Goal: Task Accomplishment & Management: Manage account settings

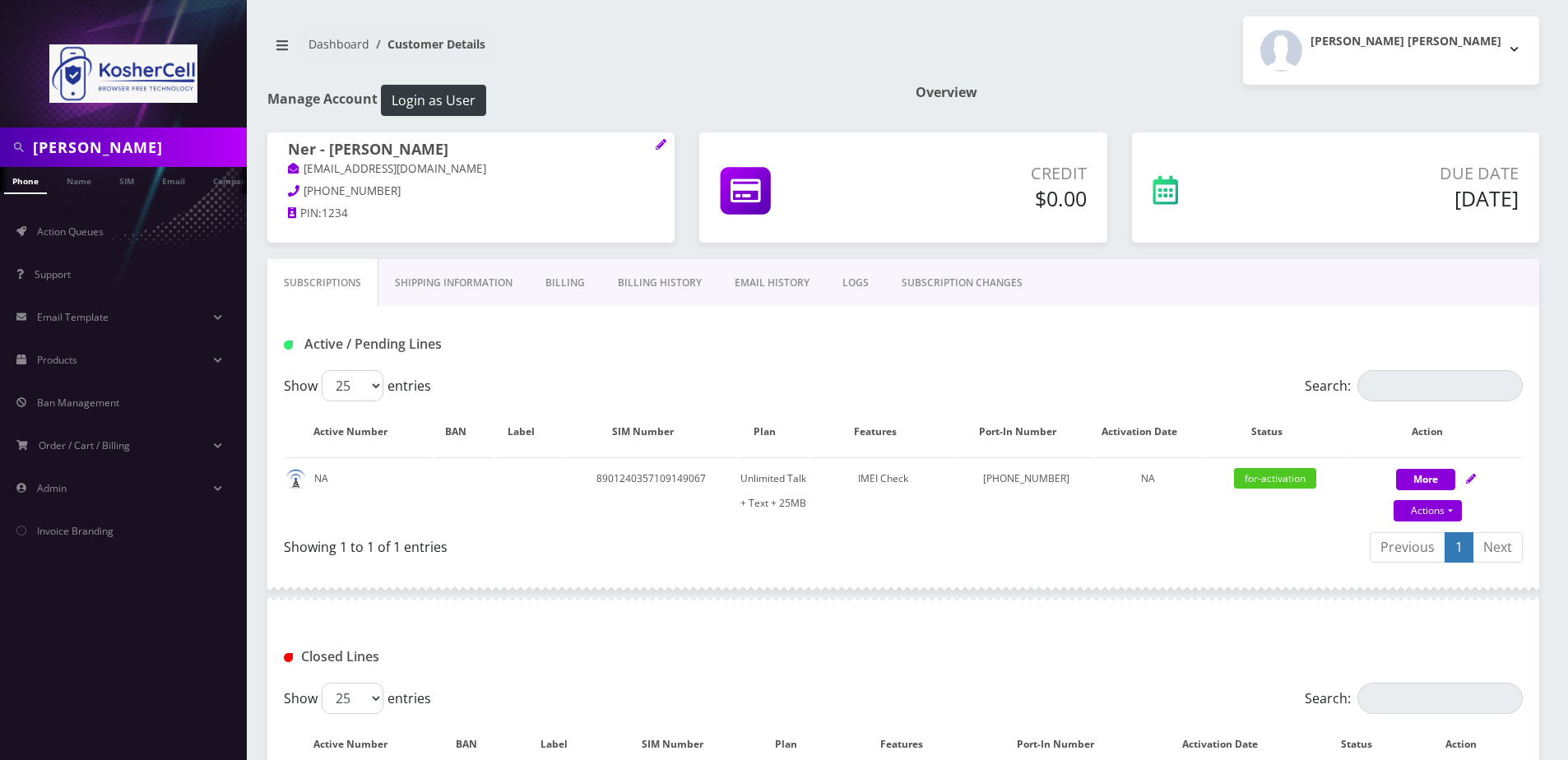
scroll to position [85, 0]
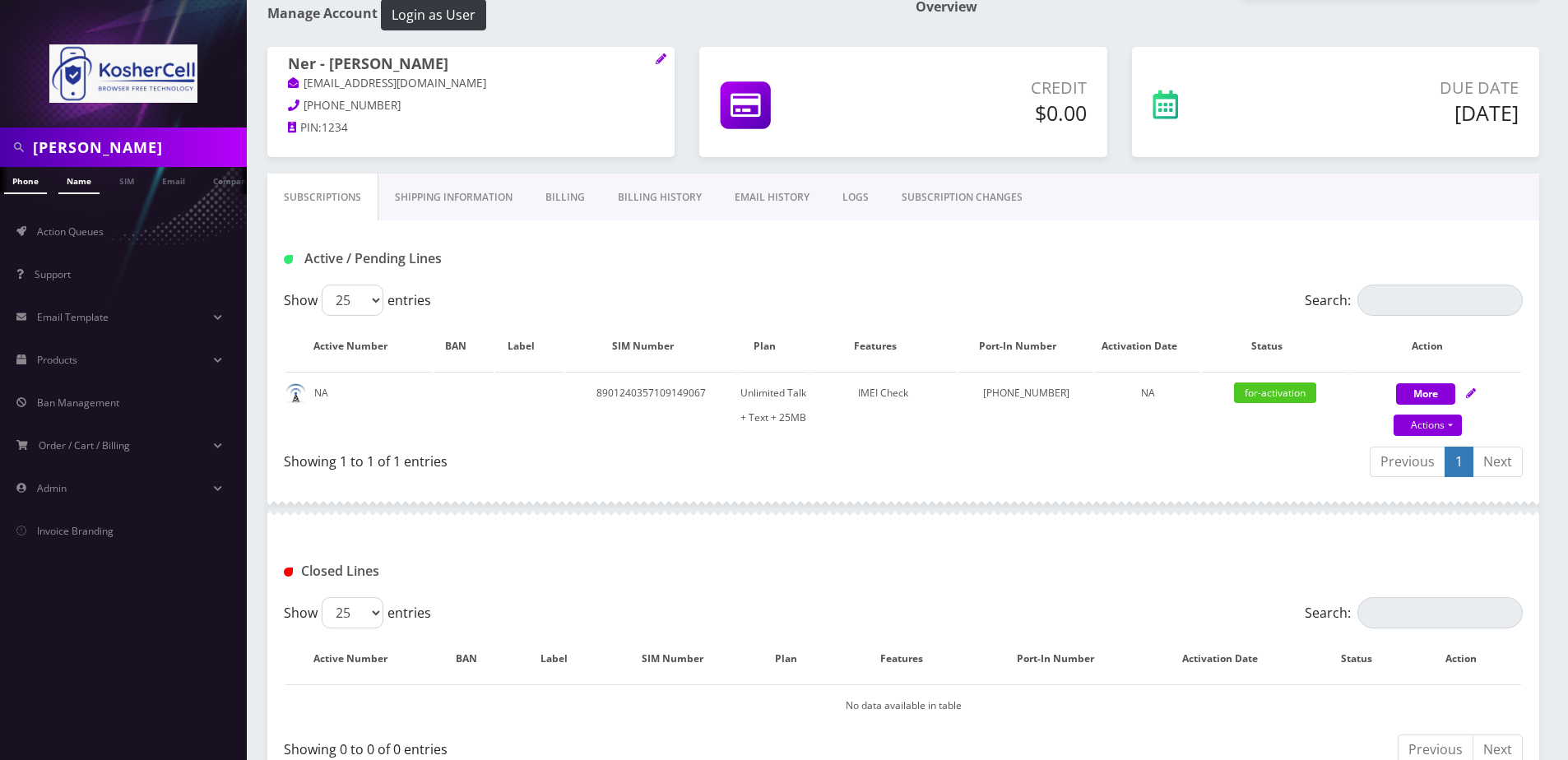
click at [74, 187] on link "Name" at bounding box center [79, 181] width 41 height 27
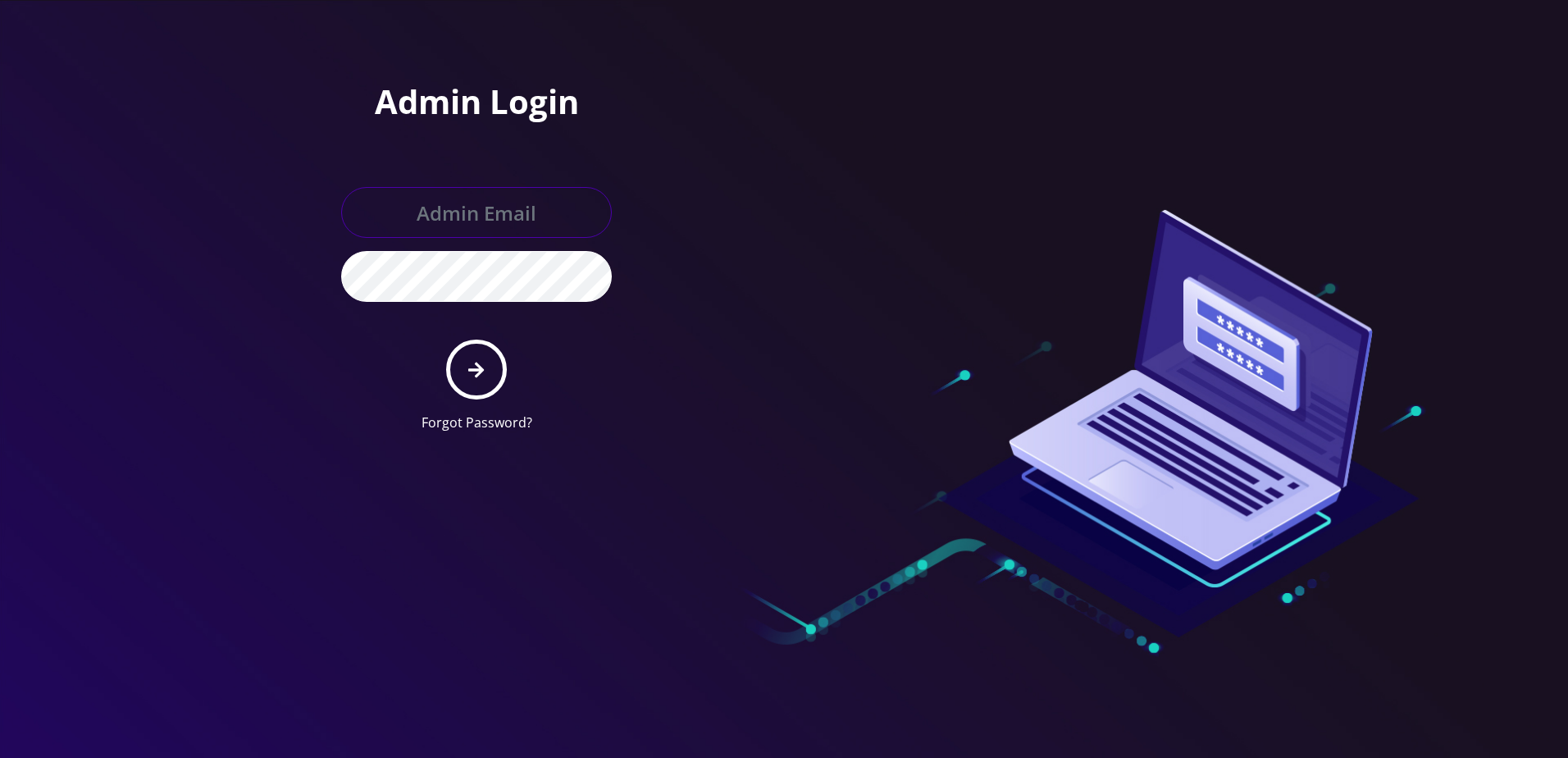
type input "[PERSON_NAME][EMAIL_ADDRESS][DOMAIN_NAME]"
click at [478, 366] on icon "submit" at bounding box center [476, 369] width 16 height 16
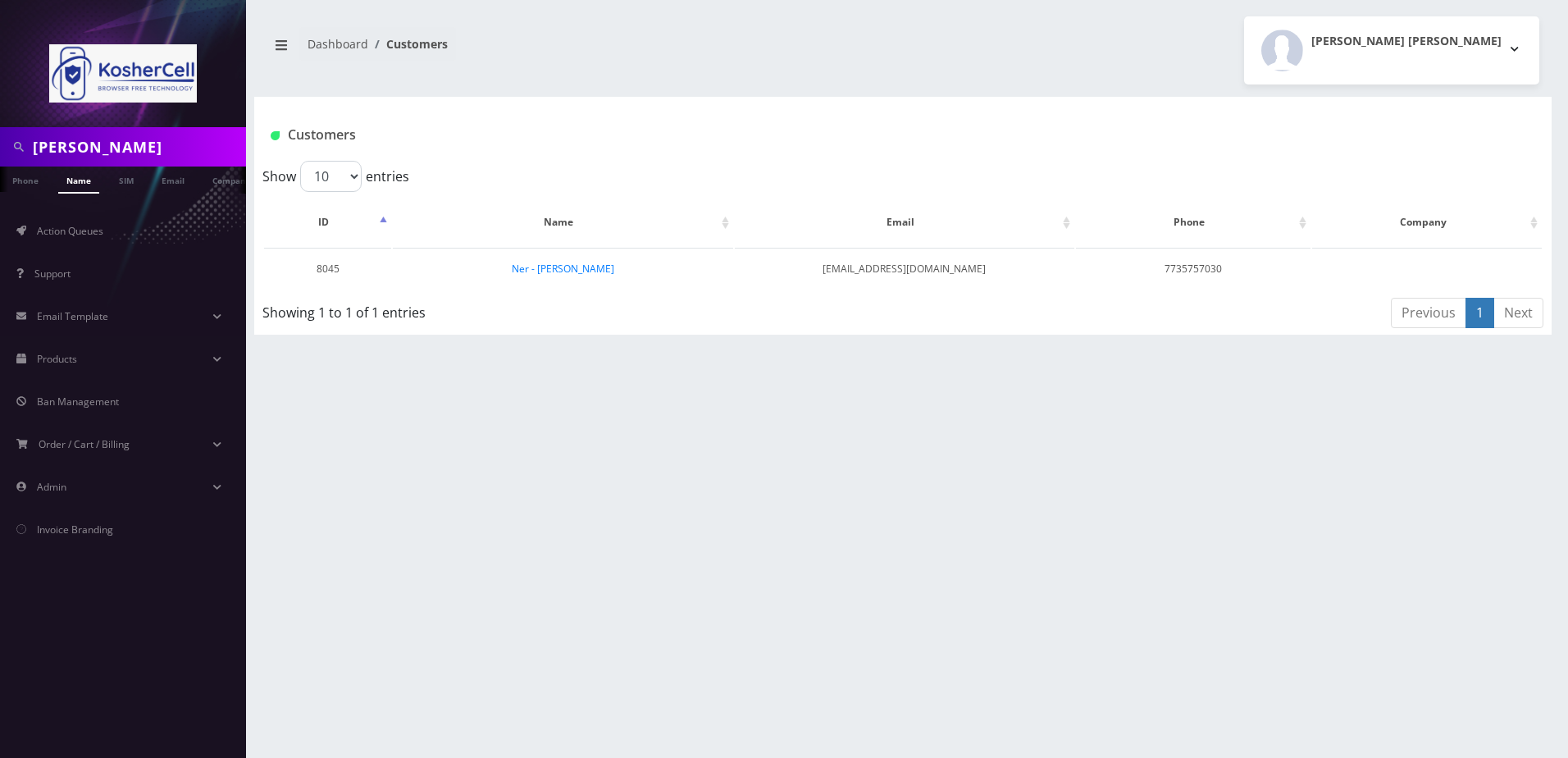
click at [162, 147] on input "barnett" at bounding box center [137, 146] width 209 height 31
type input "b"
type input "[PERSON_NAME]"
click at [73, 184] on link "Name" at bounding box center [70, 180] width 41 height 27
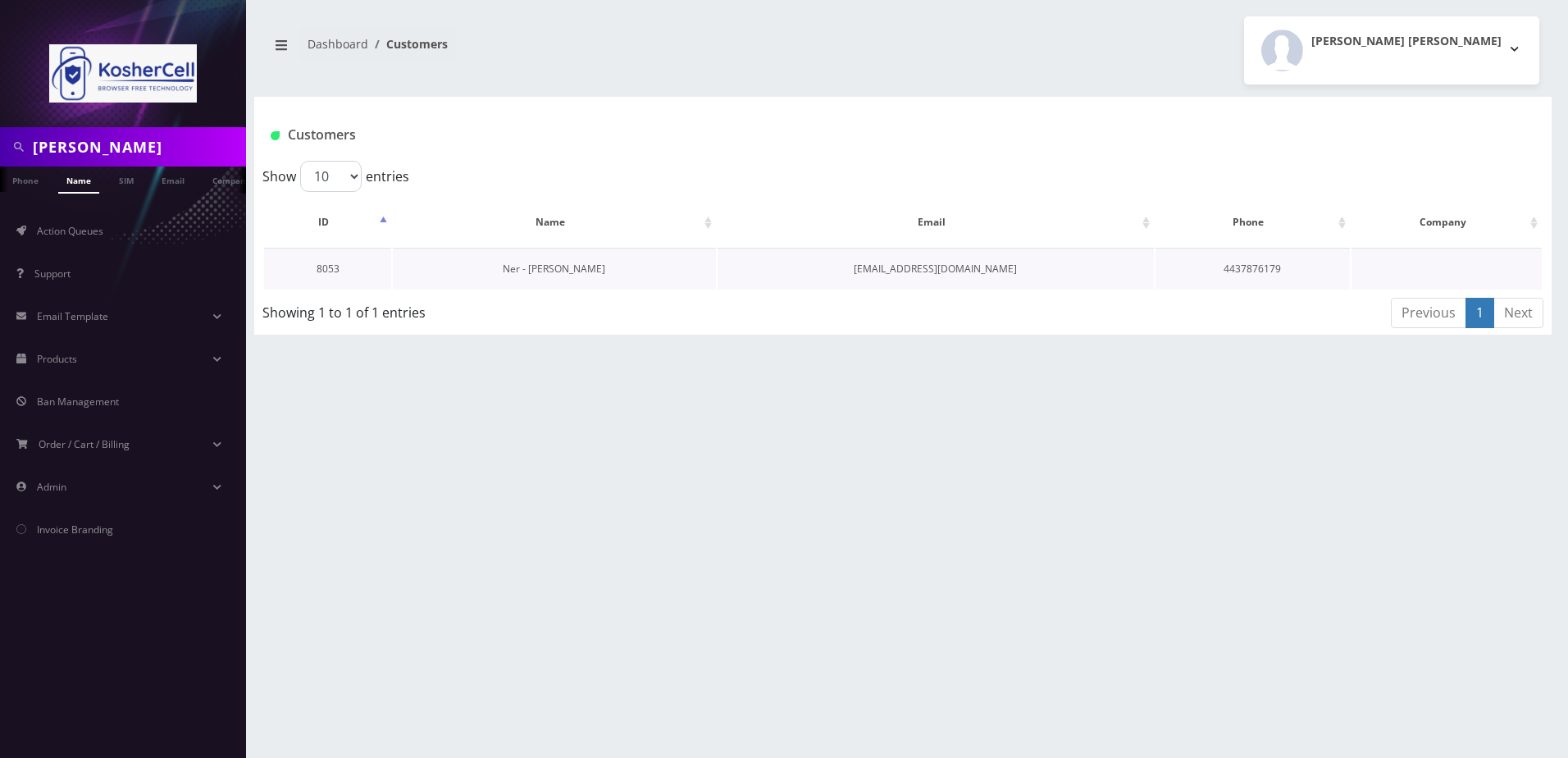
click at [576, 275] on link "Ner - Yisroel Rosenfeld" at bounding box center [554, 269] width 103 height 14
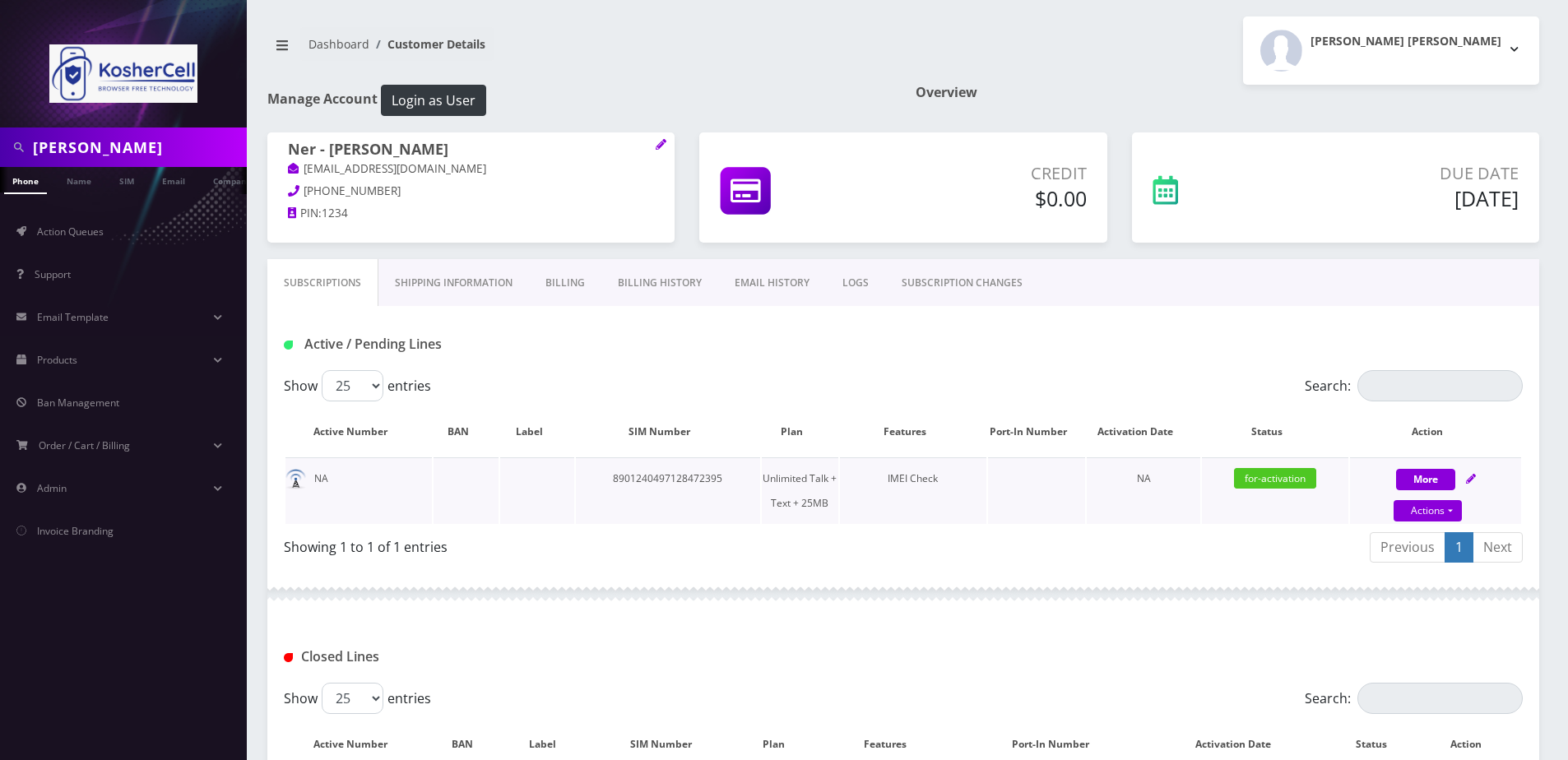
click at [1472, 477] on icon at bounding box center [1471, 479] width 10 height 10
select select "364"
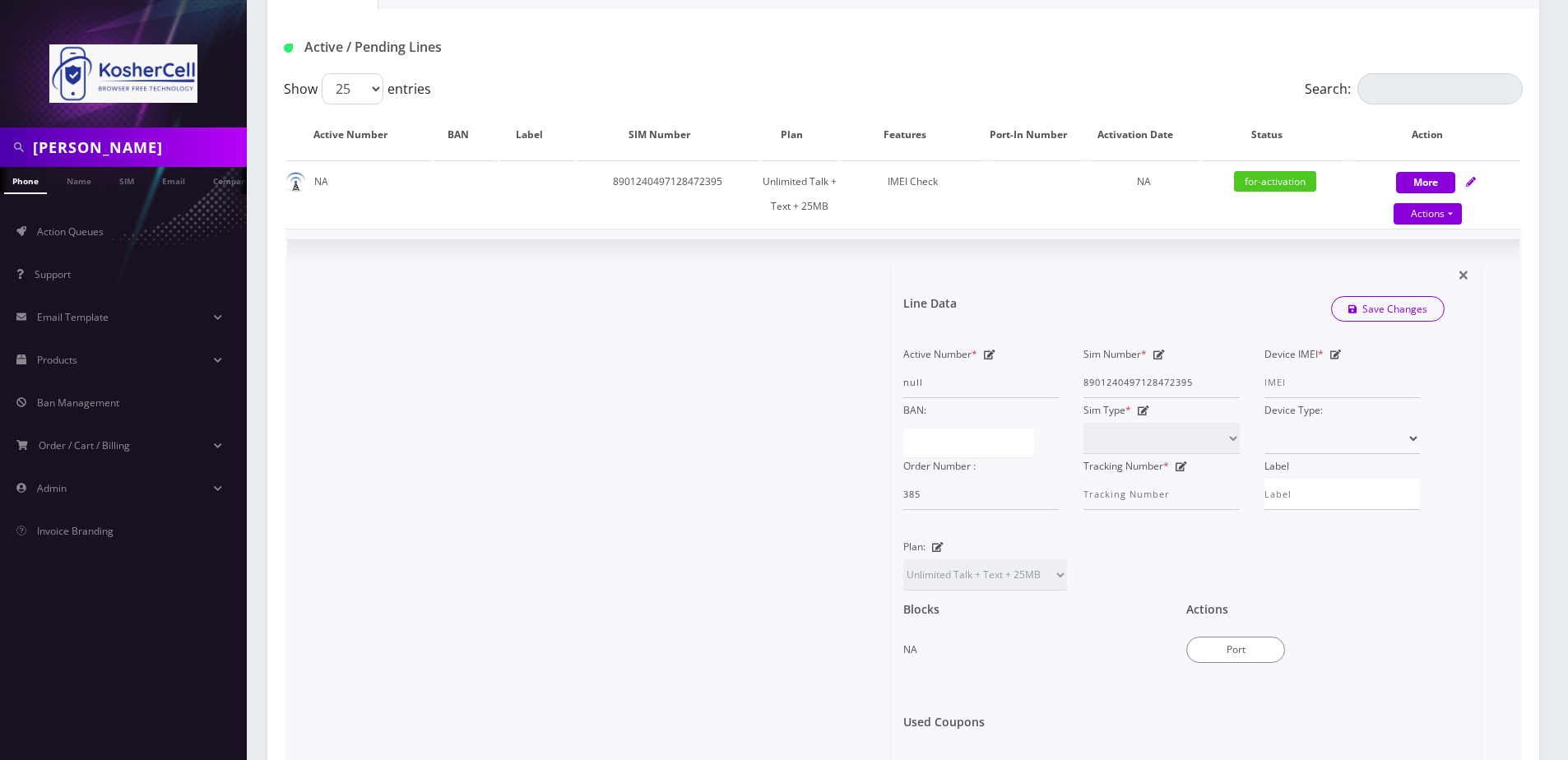
scroll to position [329, 0]
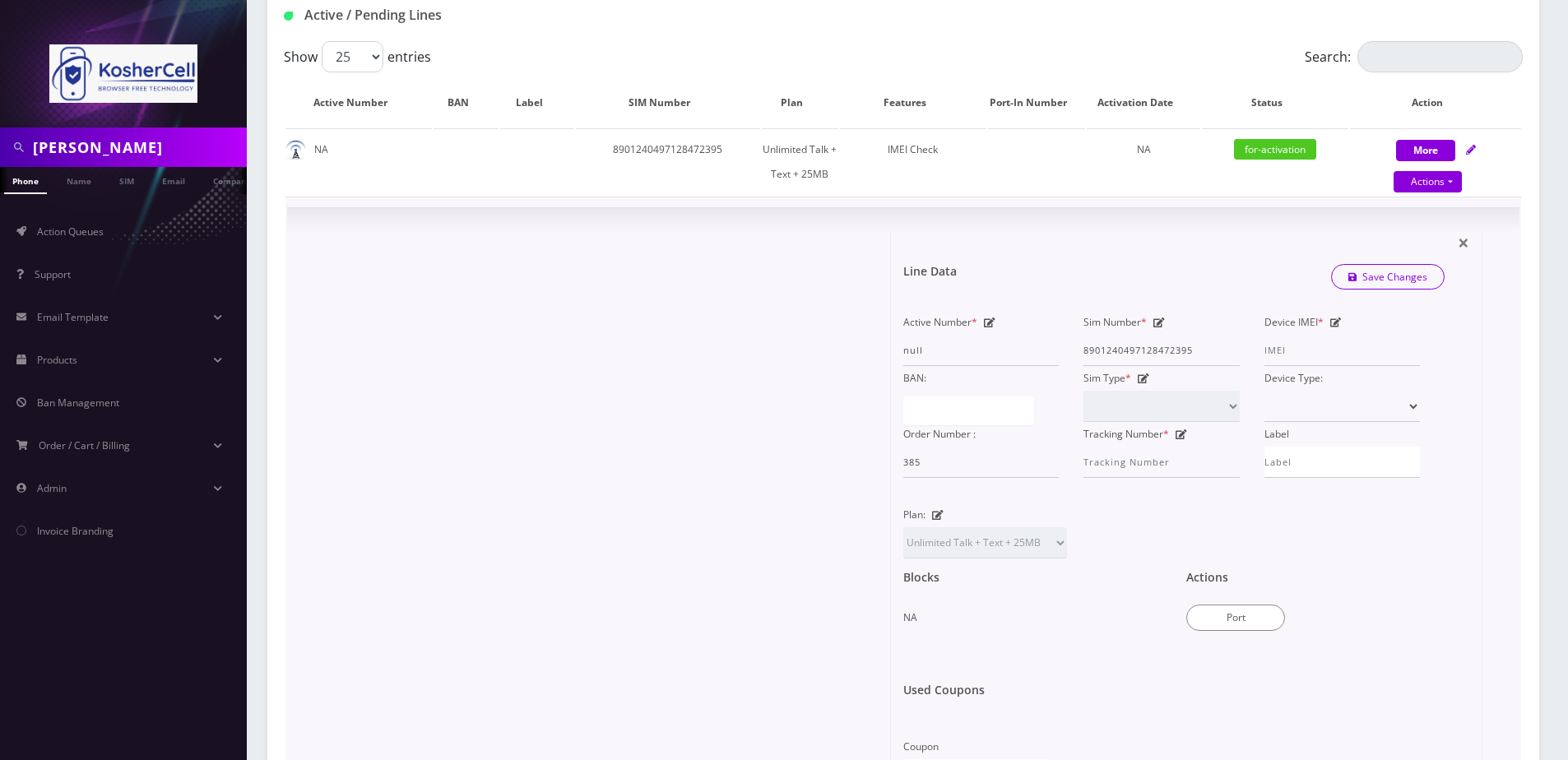
click at [1336, 320] on icon at bounding box center [1336, 323] width 12 height 10
click at [1321, 350] on input "Device IMEI *" at bounding box center [1342, 349] width 156 height 31
type input "990016032214932"
click at [1391, 273] on link "Save Changes" at bounding box center [1388, 277] width 115 height 26
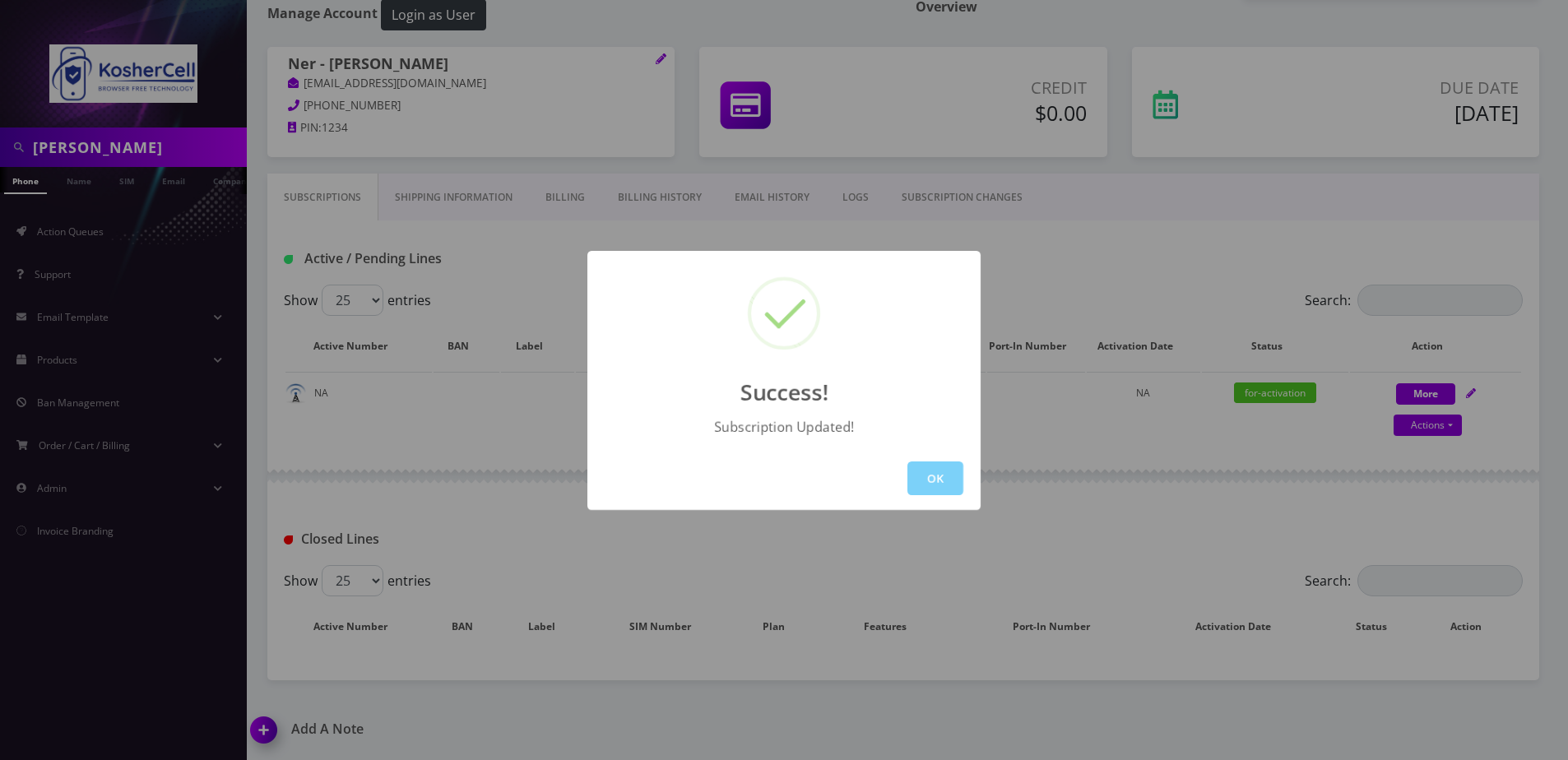
scroll to position [193, 0]
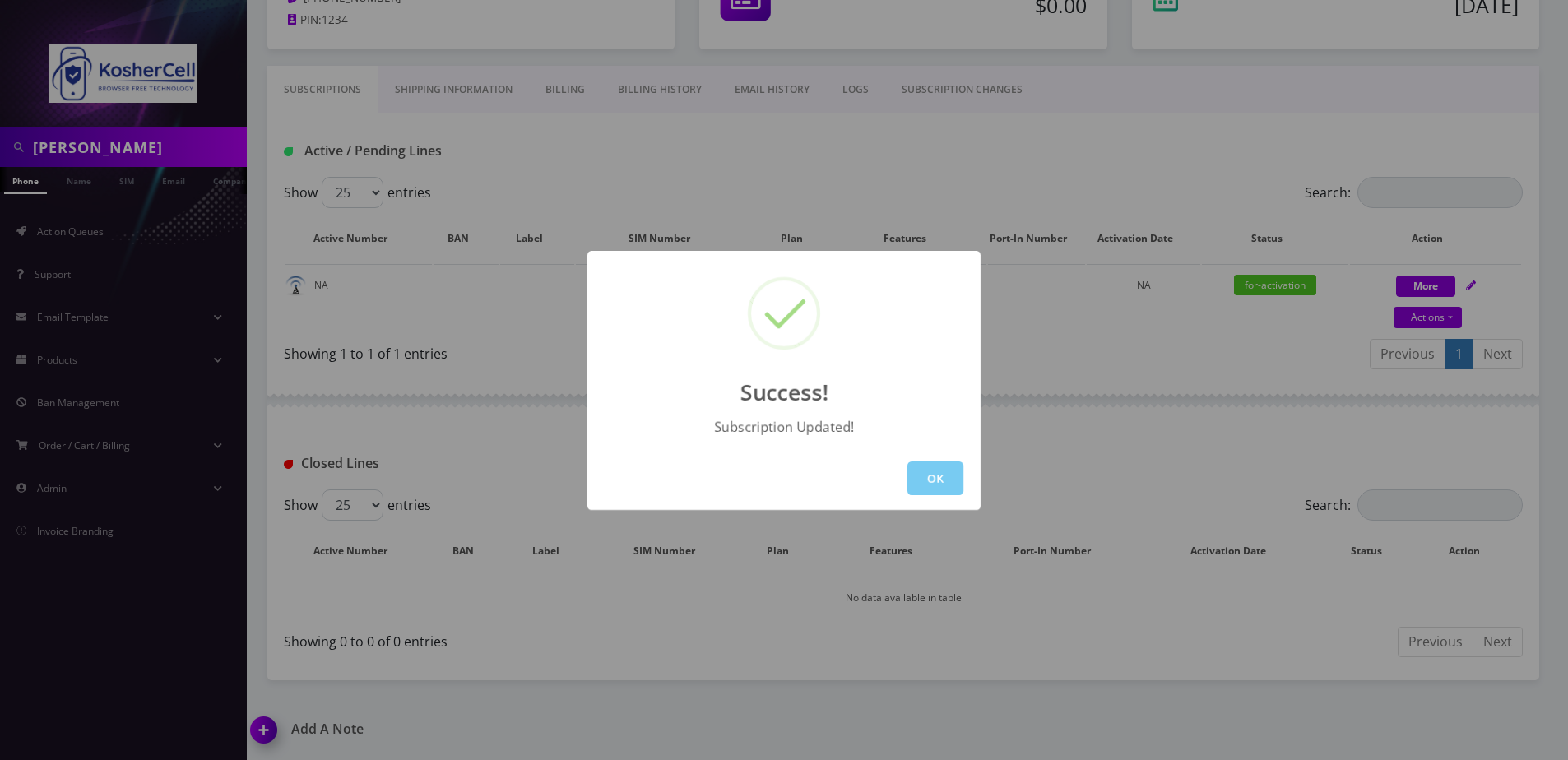
click at [919, 487] on button "OK" at bounding box center [935, 478] width 56 height 33
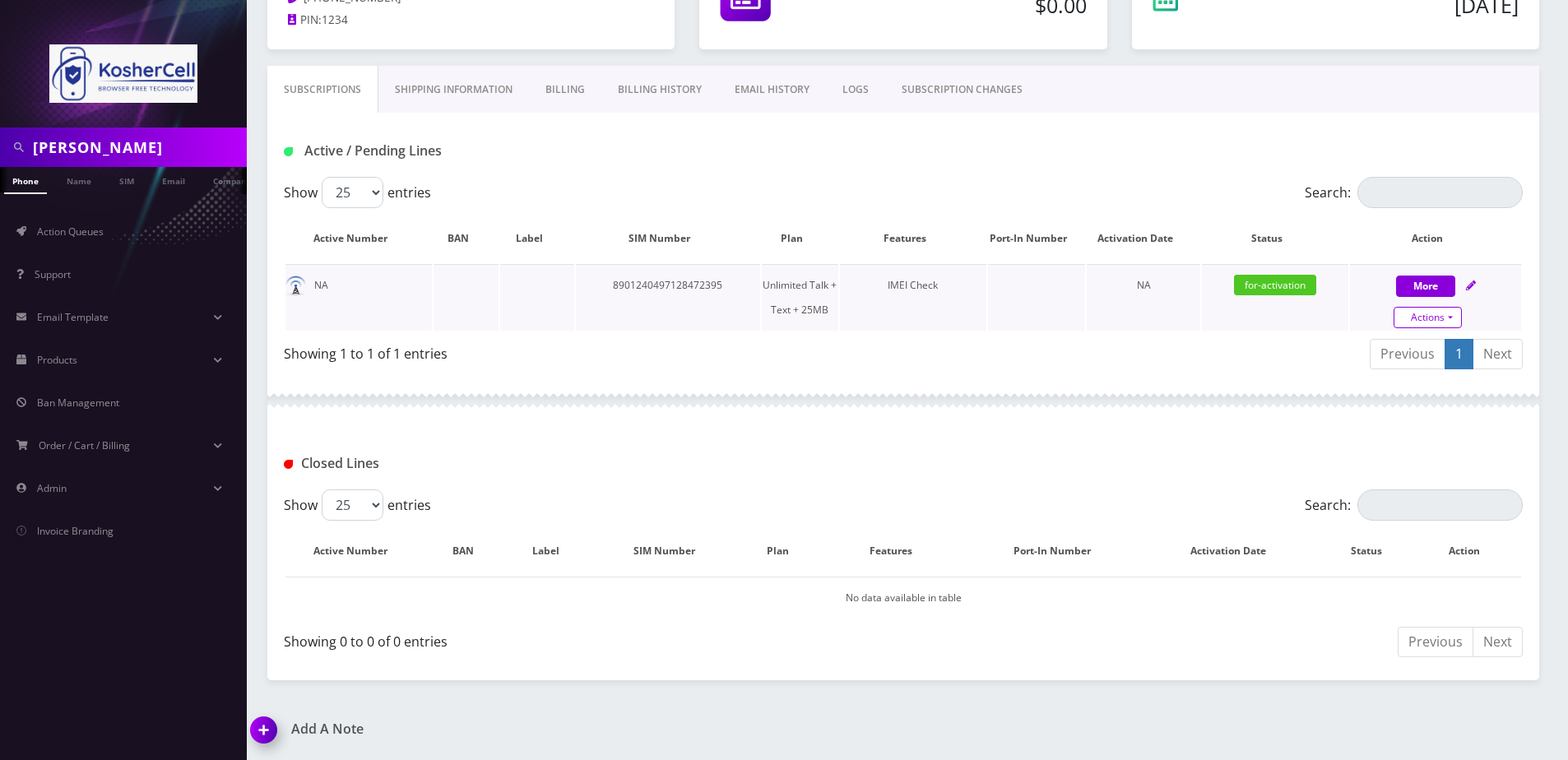
drag, startPoint x: 1448, startPoint y: 314, endPoint x: 1443, endPoint y: 336, distance: 22.6
click at [1448, 314] on link "Actions" at bounding box center [1428, 318] width 69 height 22
select select "364"
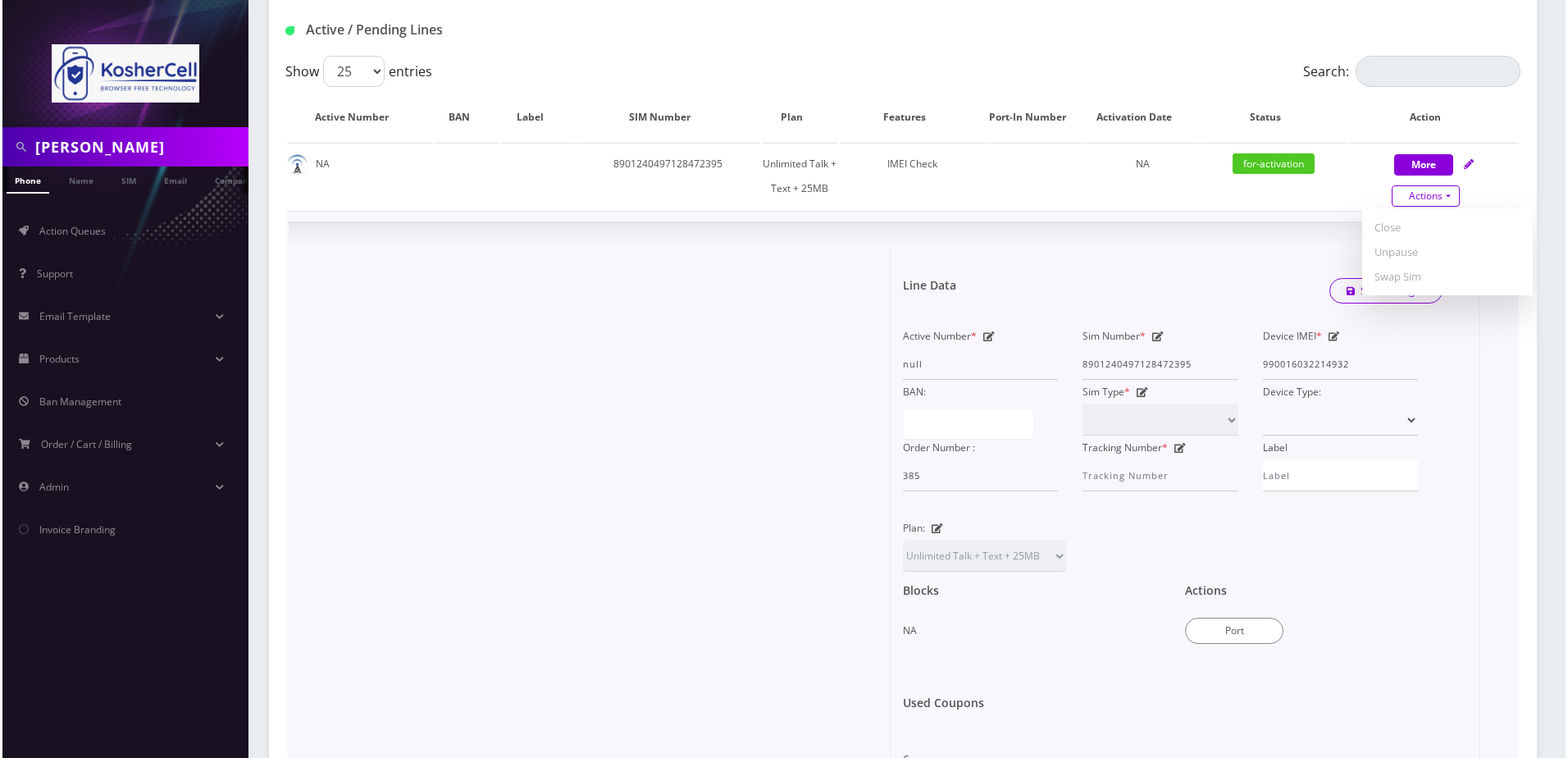
scroll to position [439, 0]
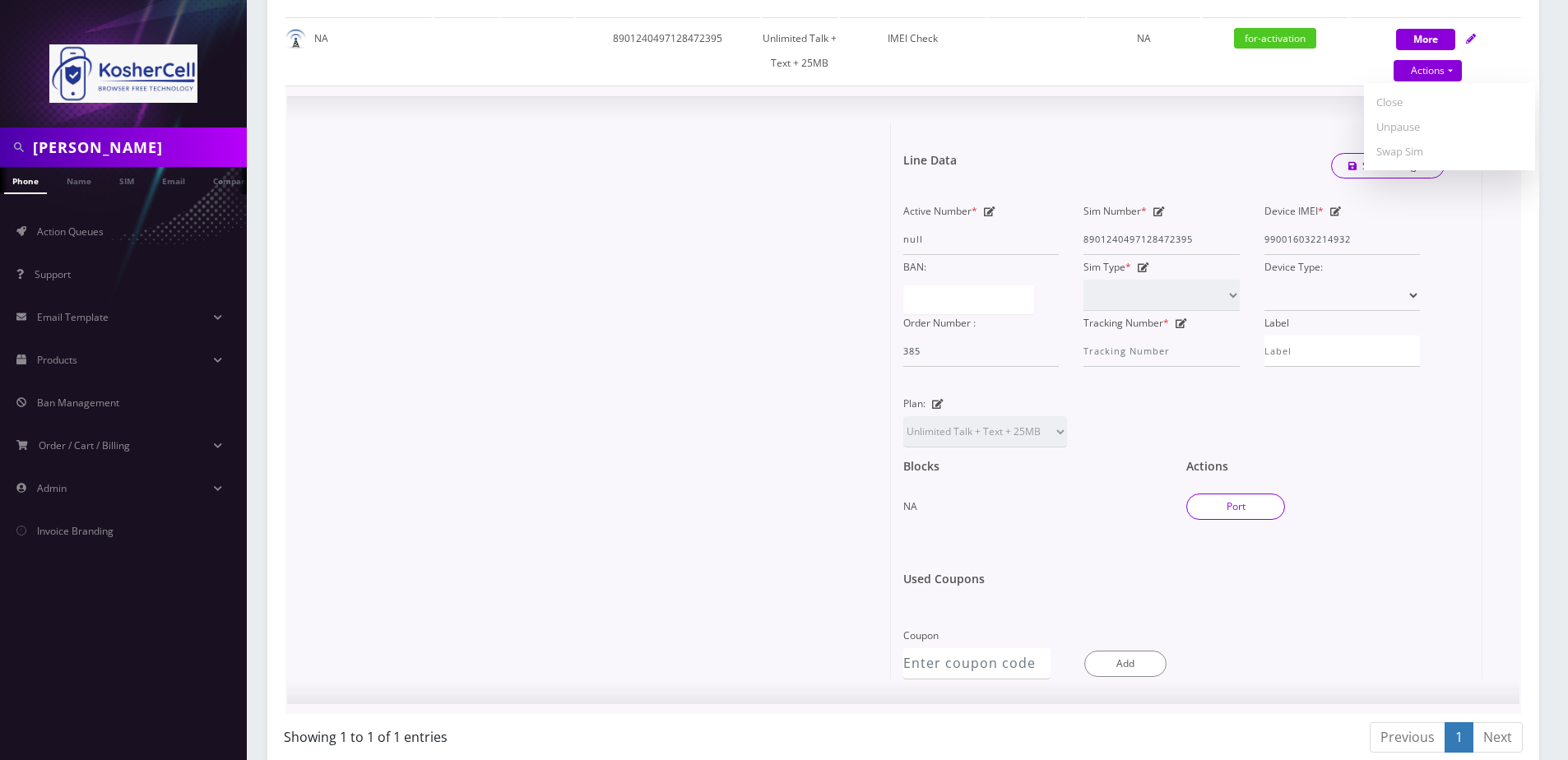
click at [1249, 495] on button "Port" at bounding box center [1236, 506] width 99 height 26
type input "8901240497128472395"
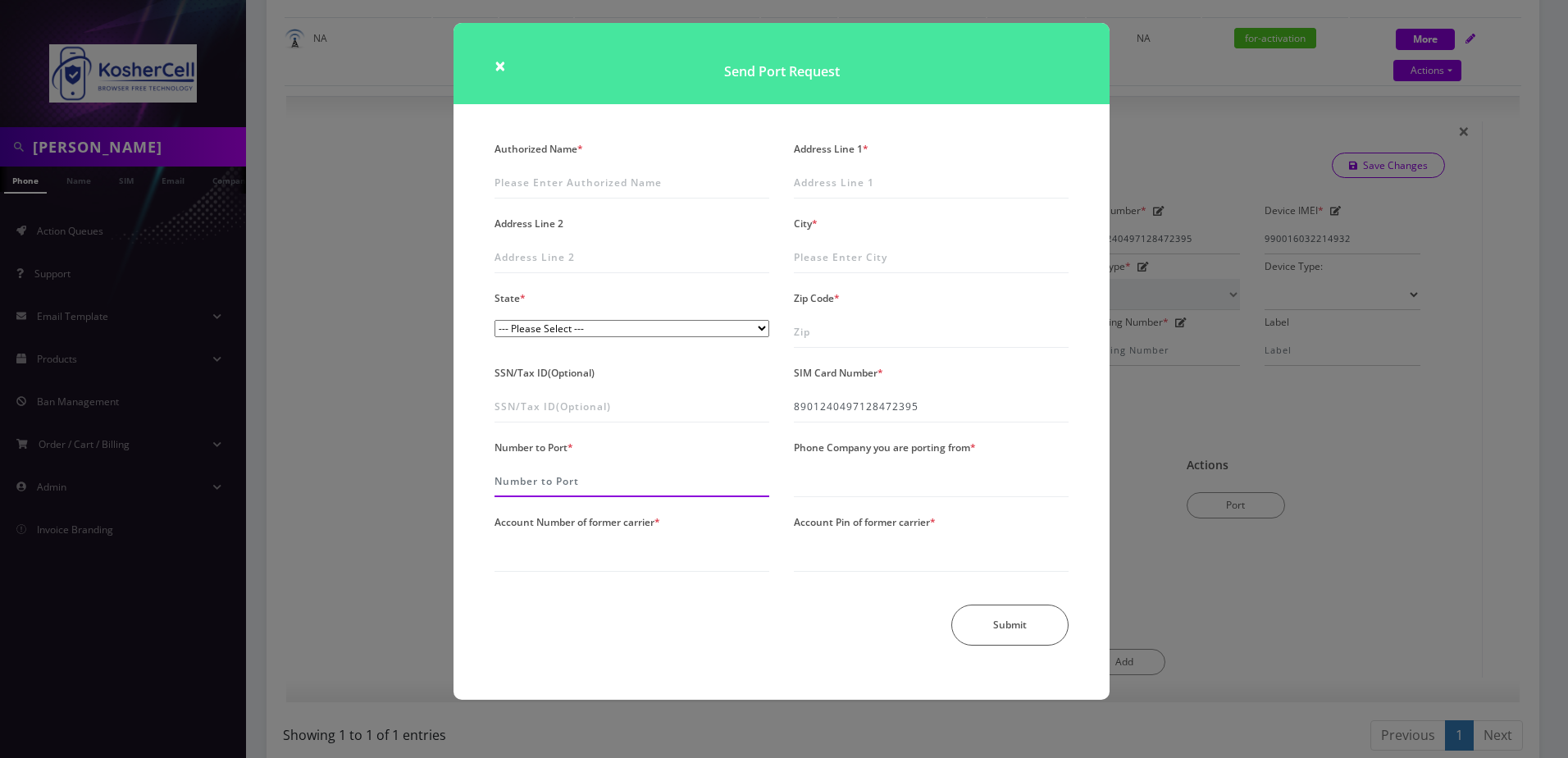
click at [601, 485] on input "Number to Port *" at bounding box center [632, 481] width 275 height 31
type input "4439298669"
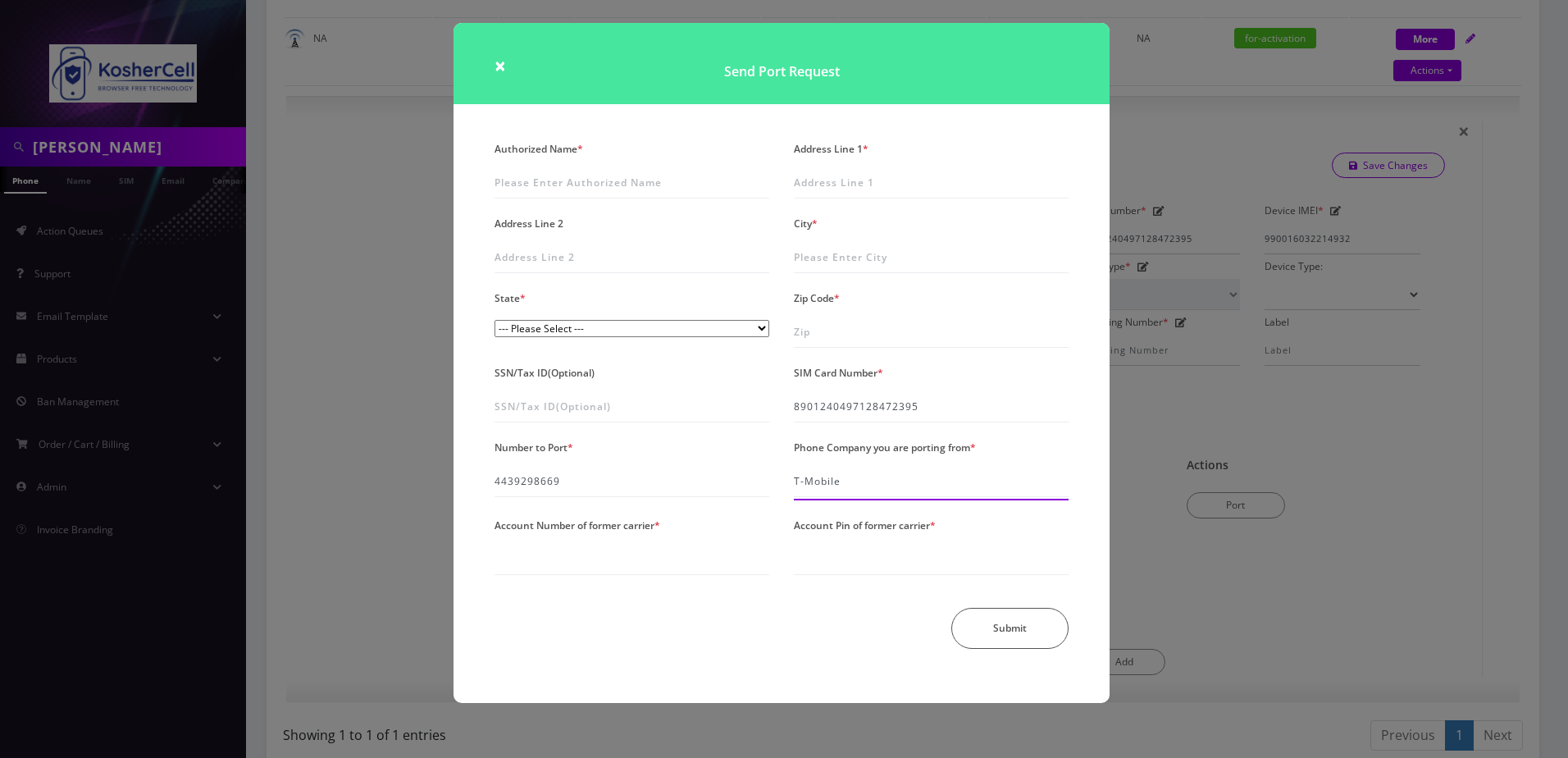
type input "T-Mobile"
type input "10817977"
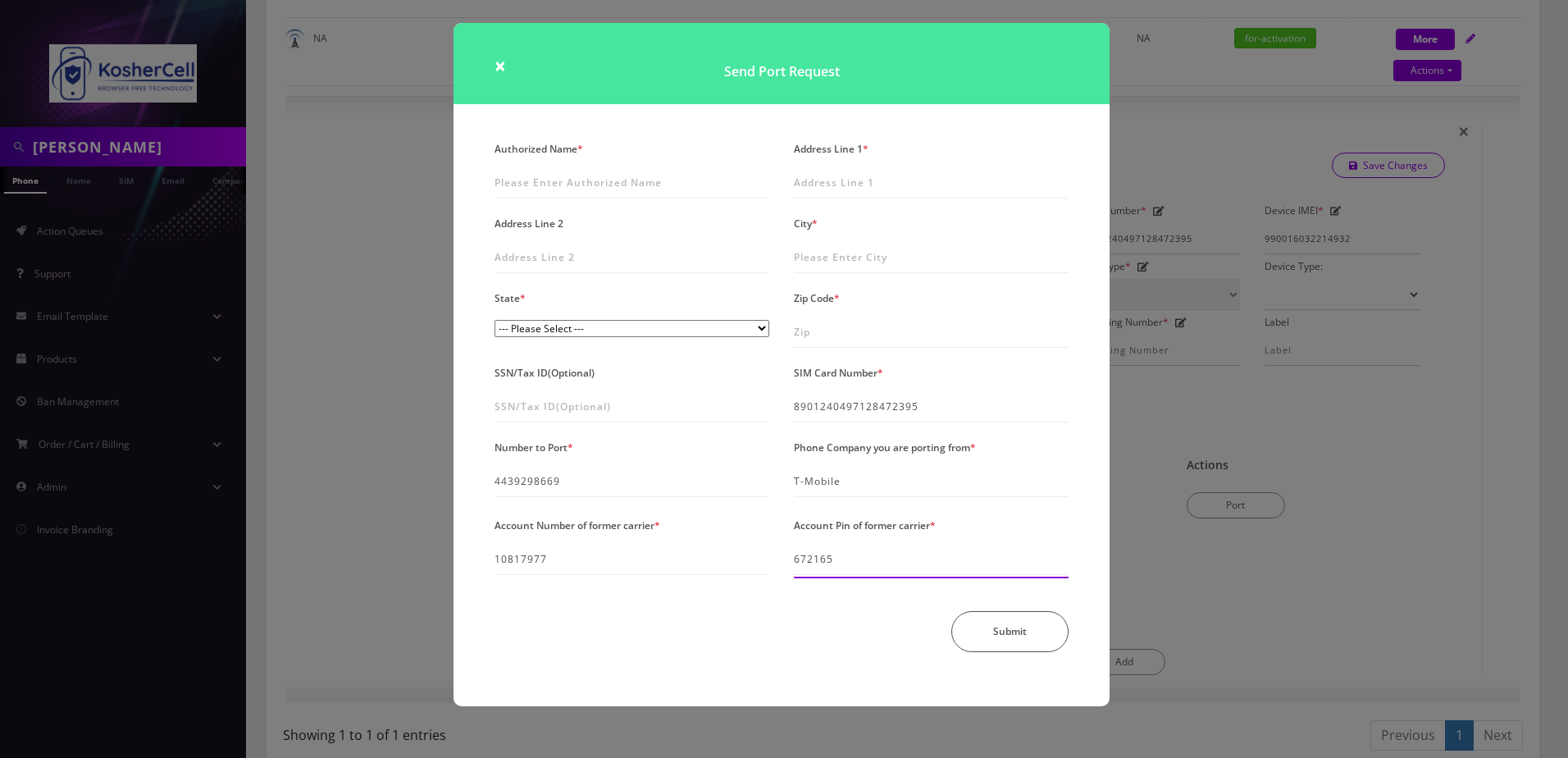
type input "672165"
click at [547, 170] on input "Authorized Name *" at bounding box center [632, 183] width 275 height 31
type input "Y"
type input "Yisroel Rosenfeld"
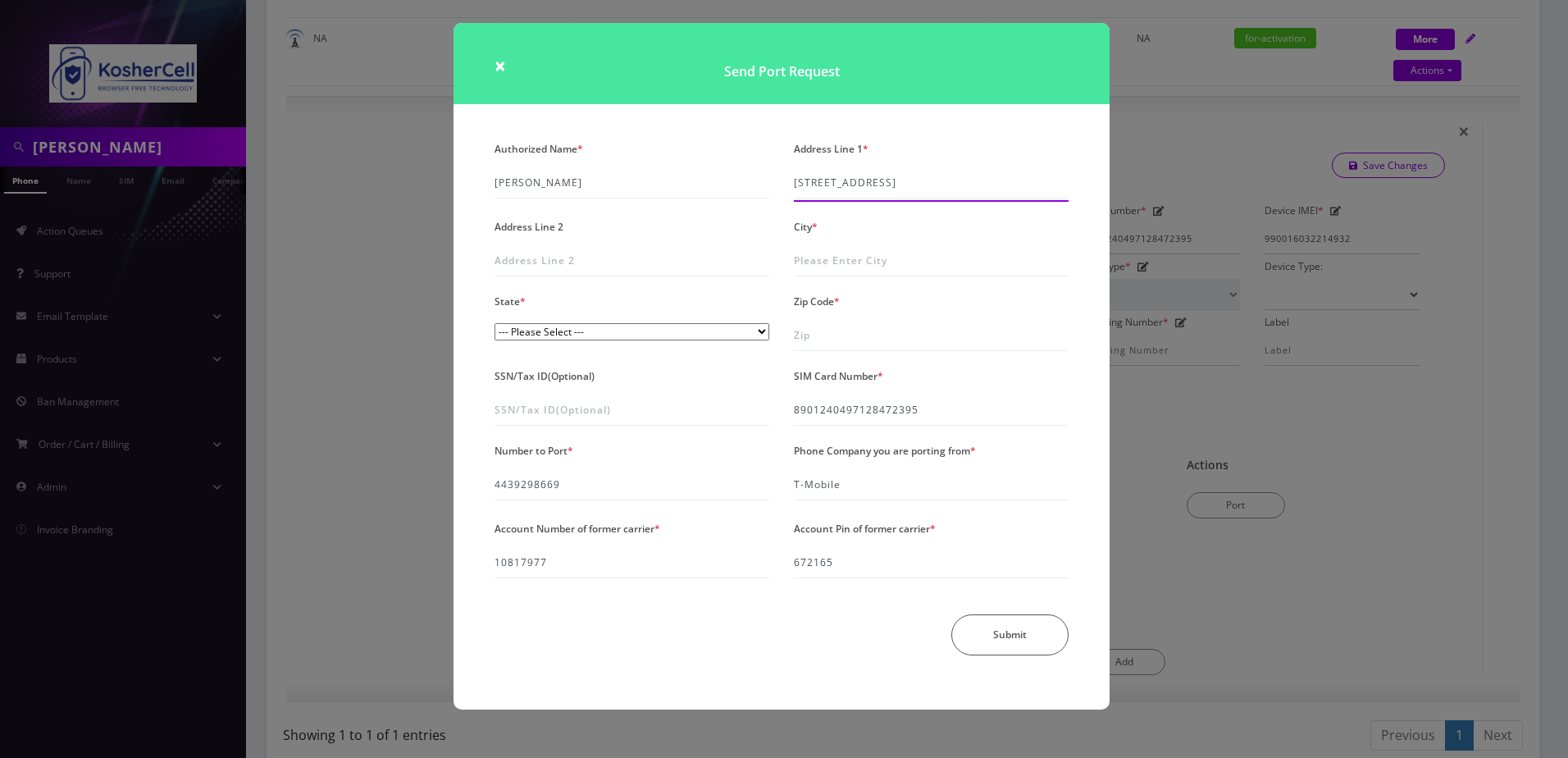
type input "3206 Nerak Road"
type input "Baltimore"
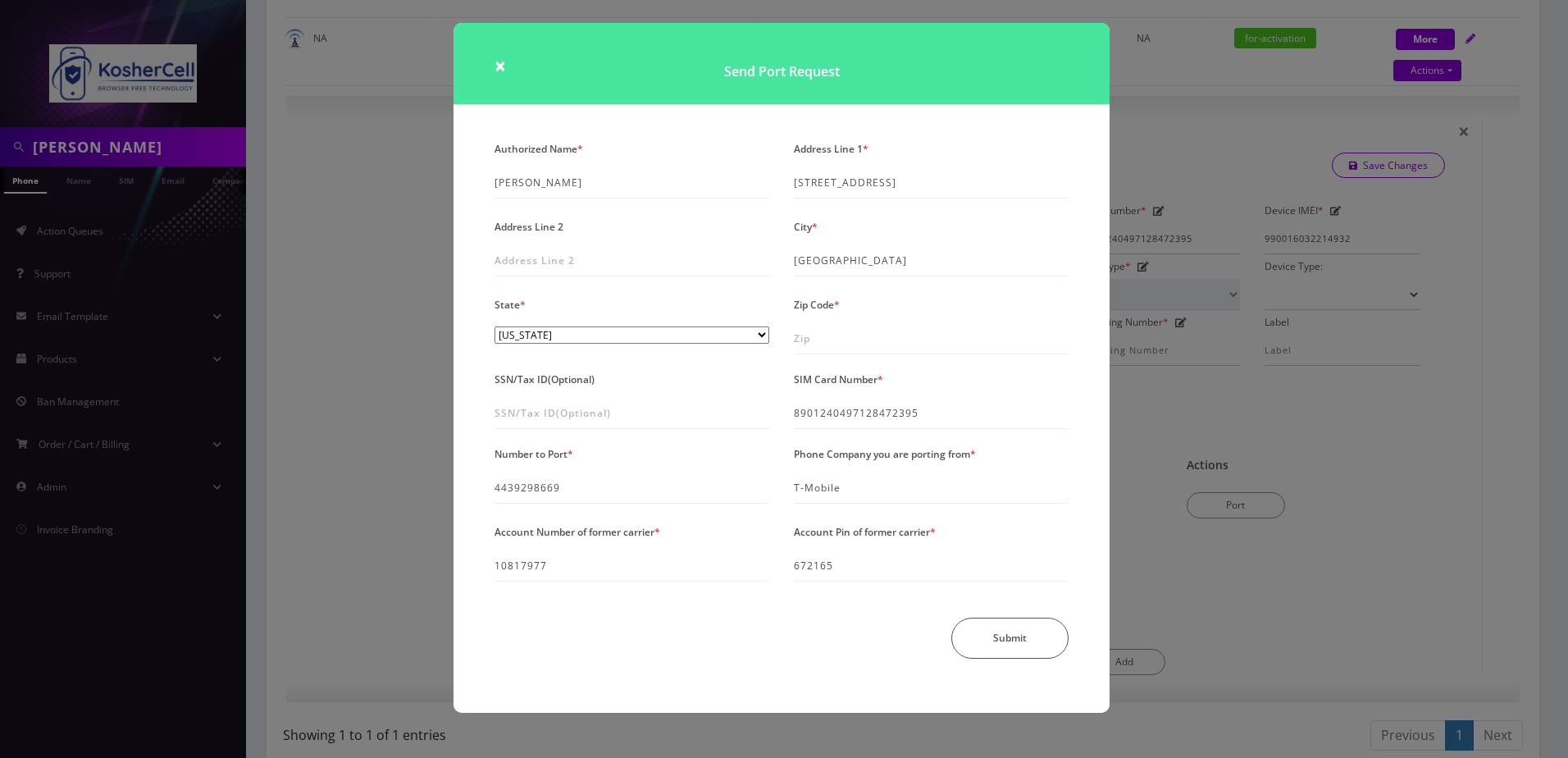
select select "MD"
type input "21208"
click at [824, 689] on div "Authorized Name * Yisroel Rosenfeld Address Line 1 * 3206 Nerak Road Address Li…" at bounding box center [781, 424] width 656 height 576
click at [1030, 637] on button "Submit" at bounding box center [1009, 641] width 118 height 41
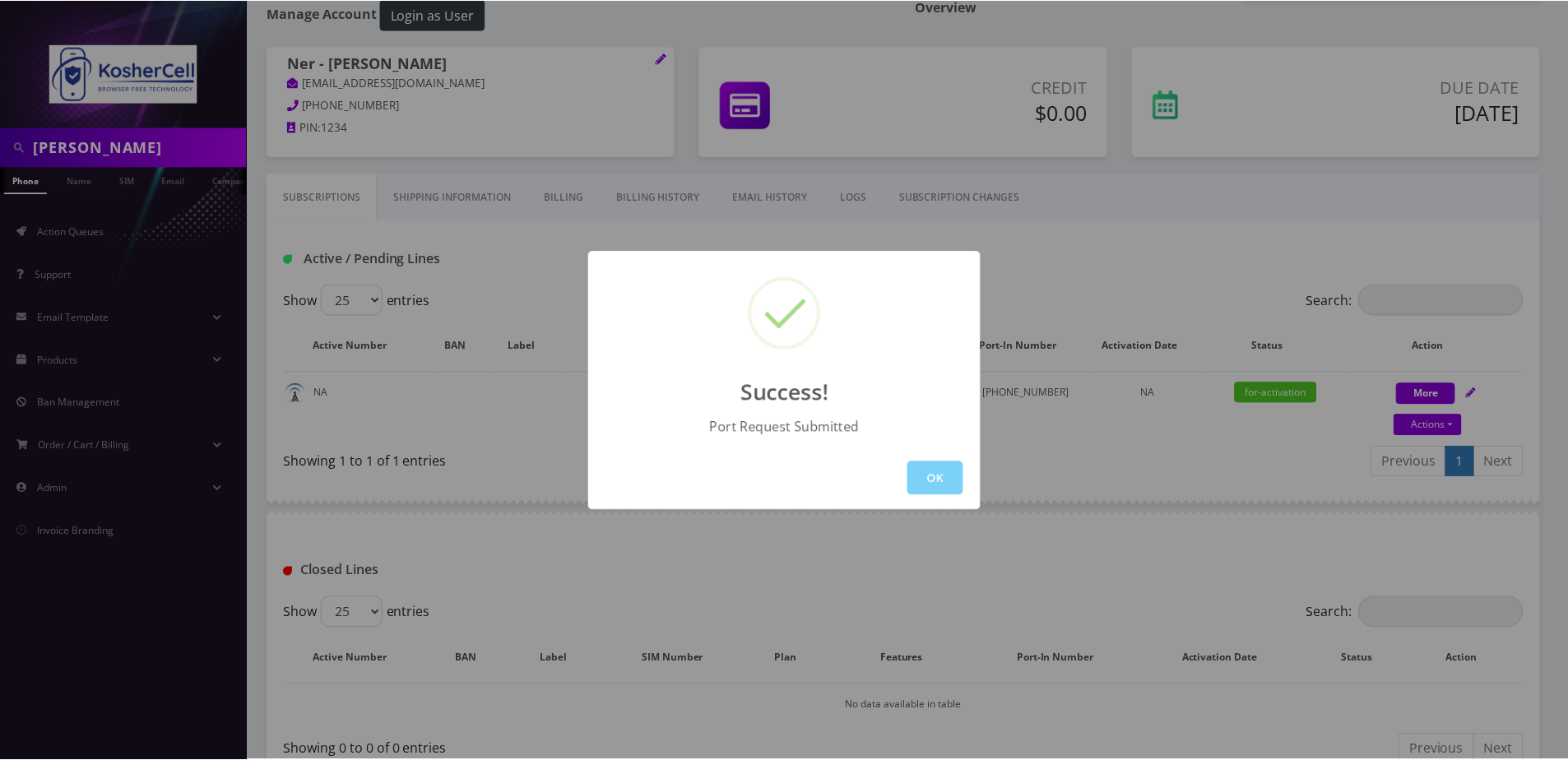
scroll to position [193, 0]
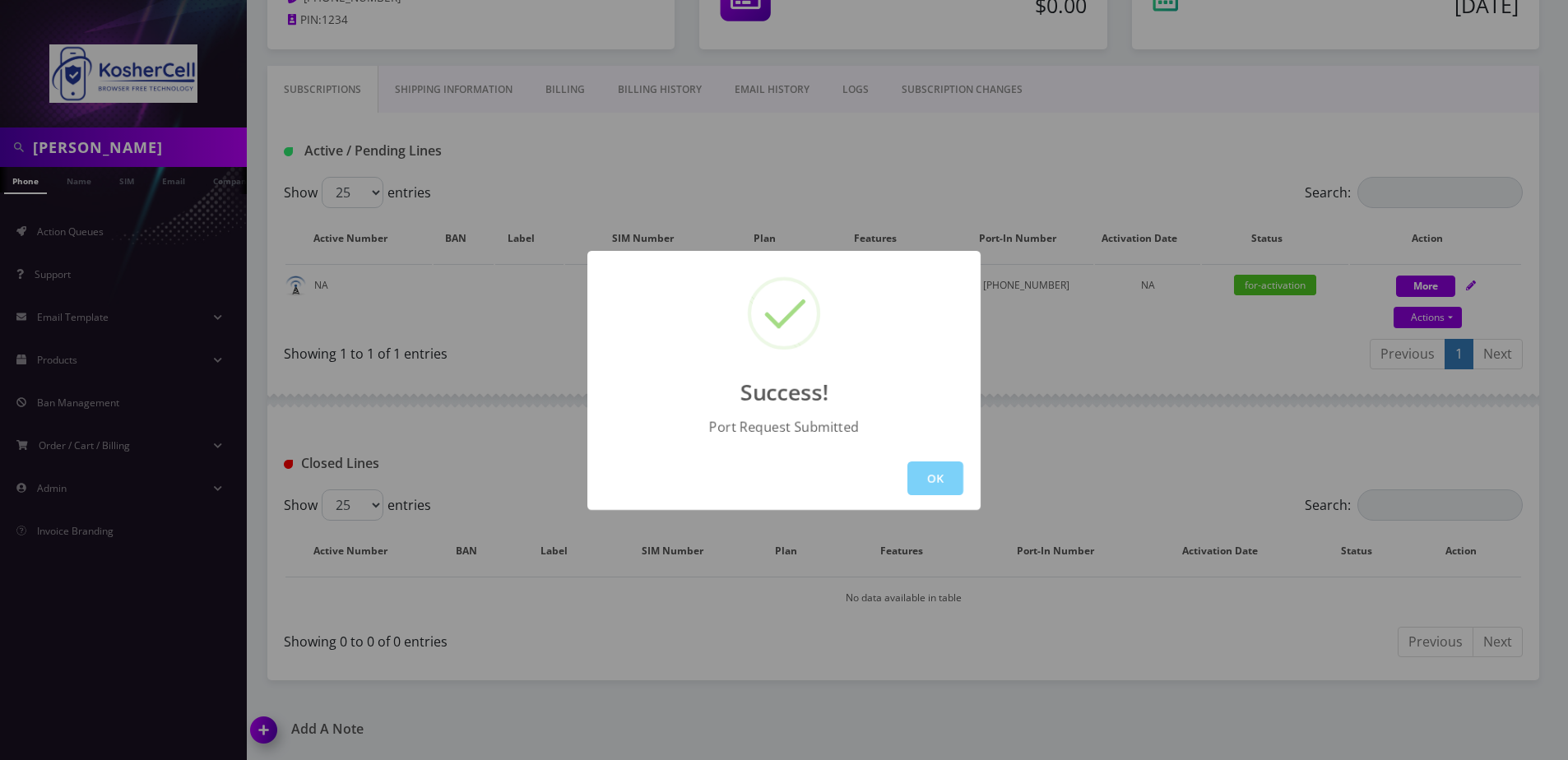
click at [946, 472] on button "OK" at bounding box center [935, 478] width 56 height 33
